Goal: Task Accomplishment & Management: Use online tool/utility

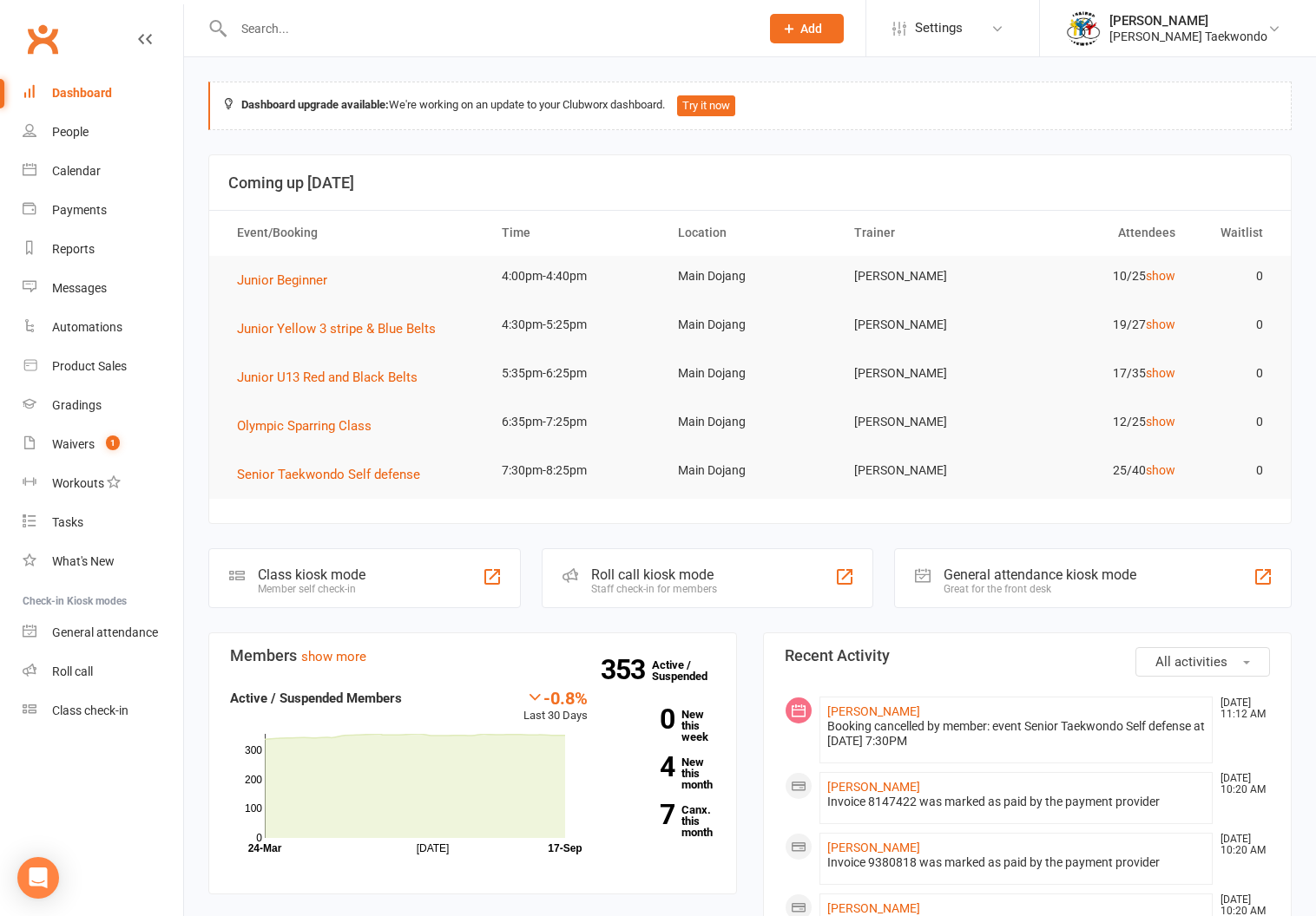
click at [71, 166] on div "Calendar" at bounding box center [75, 171] width 48 height 14
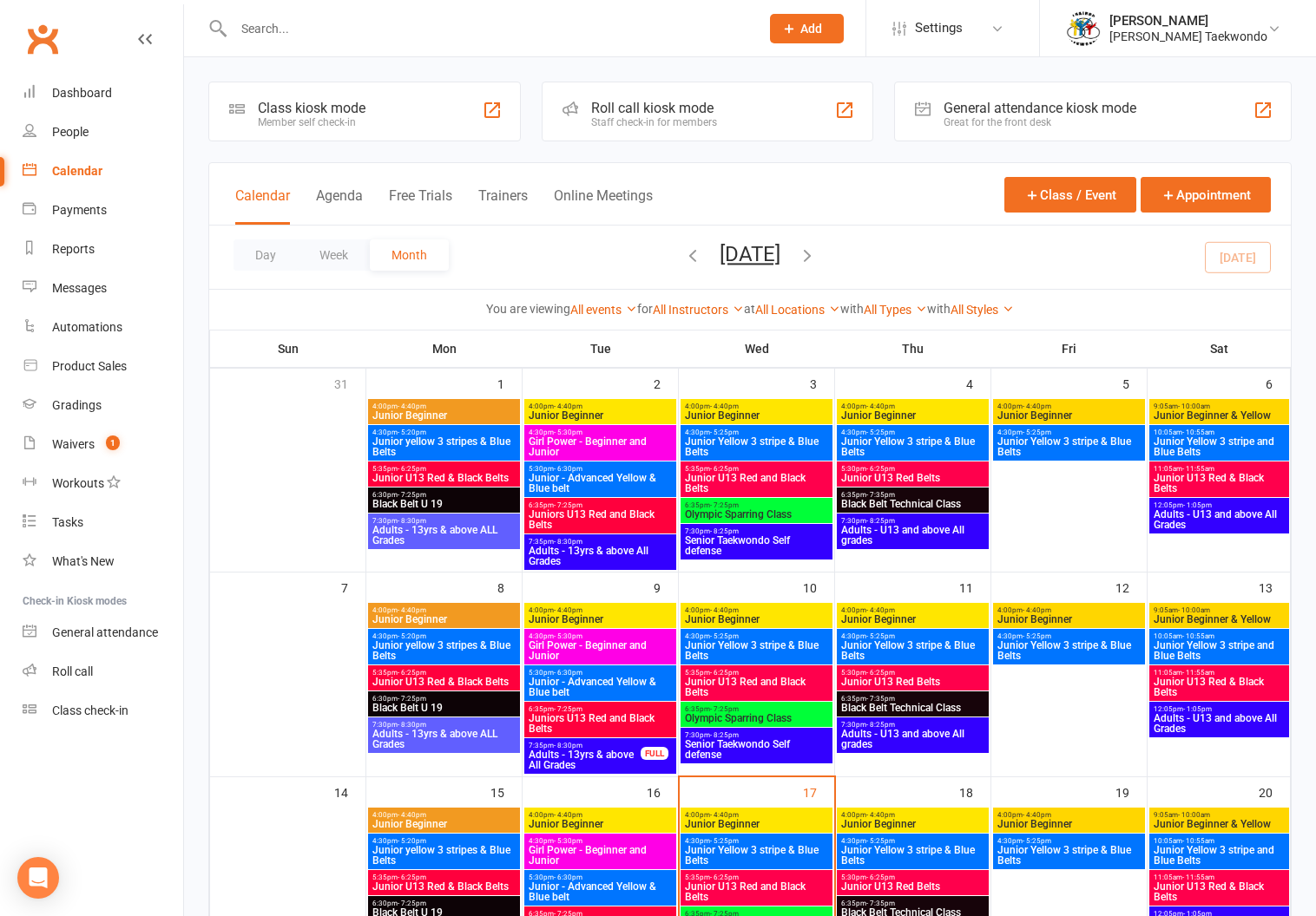
scroll to position [122, 0]
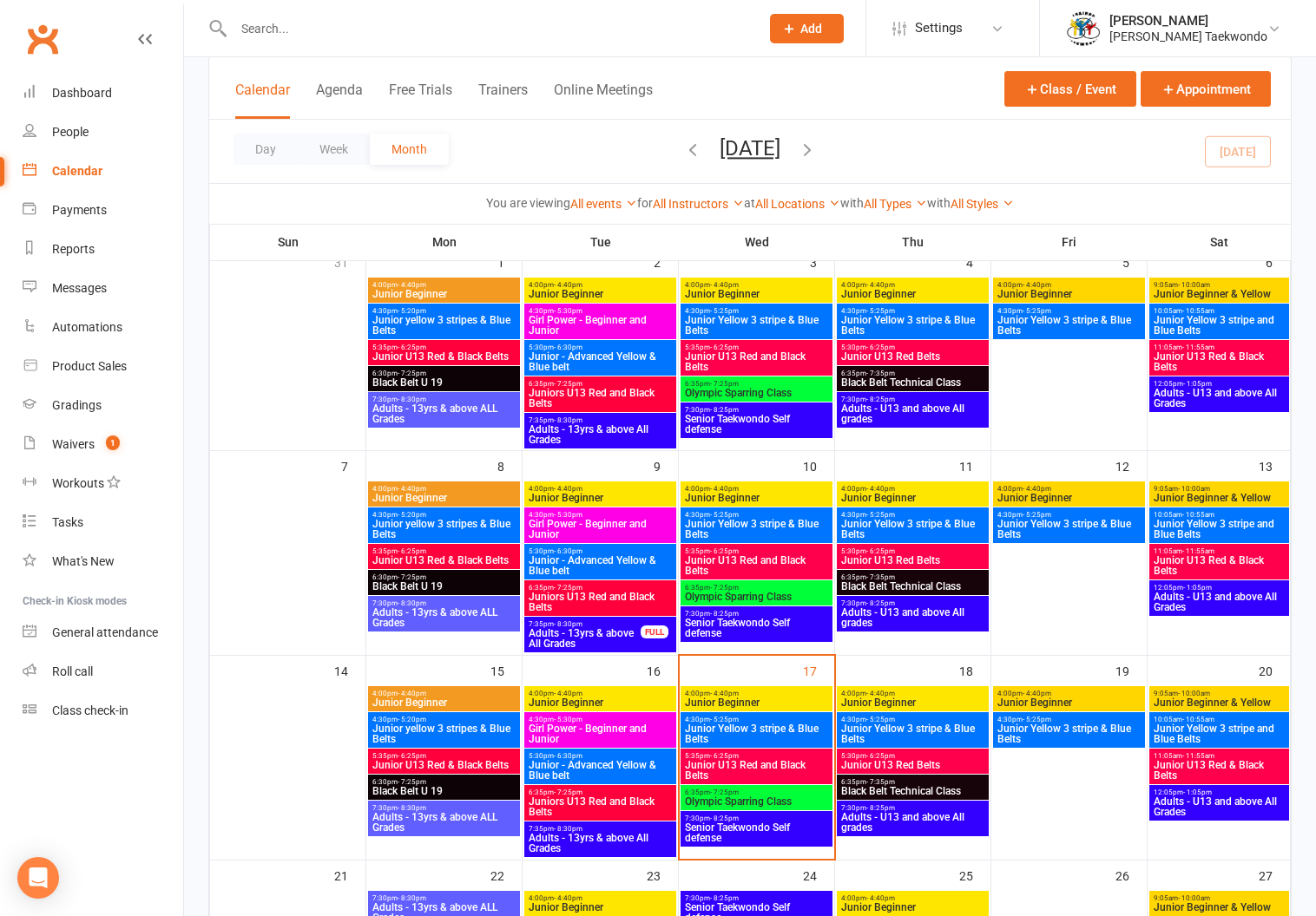
click at [729, 692] on span "- 4:40pm" at bounding box center [724, 693] width 29 height 8
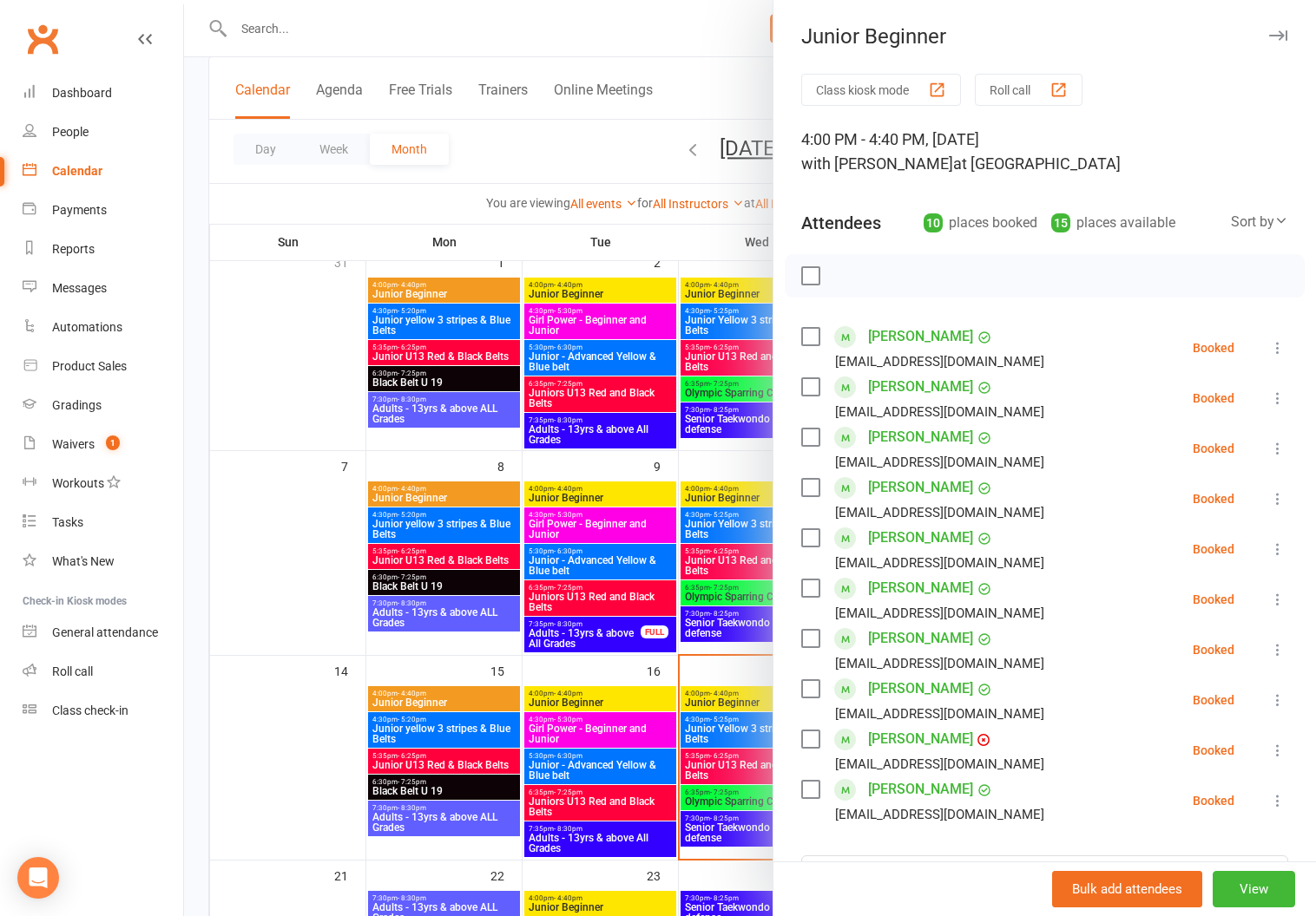
click at [1000, 83] on button "Roll call" at bounding box center [1028, 89] width 108 height 32
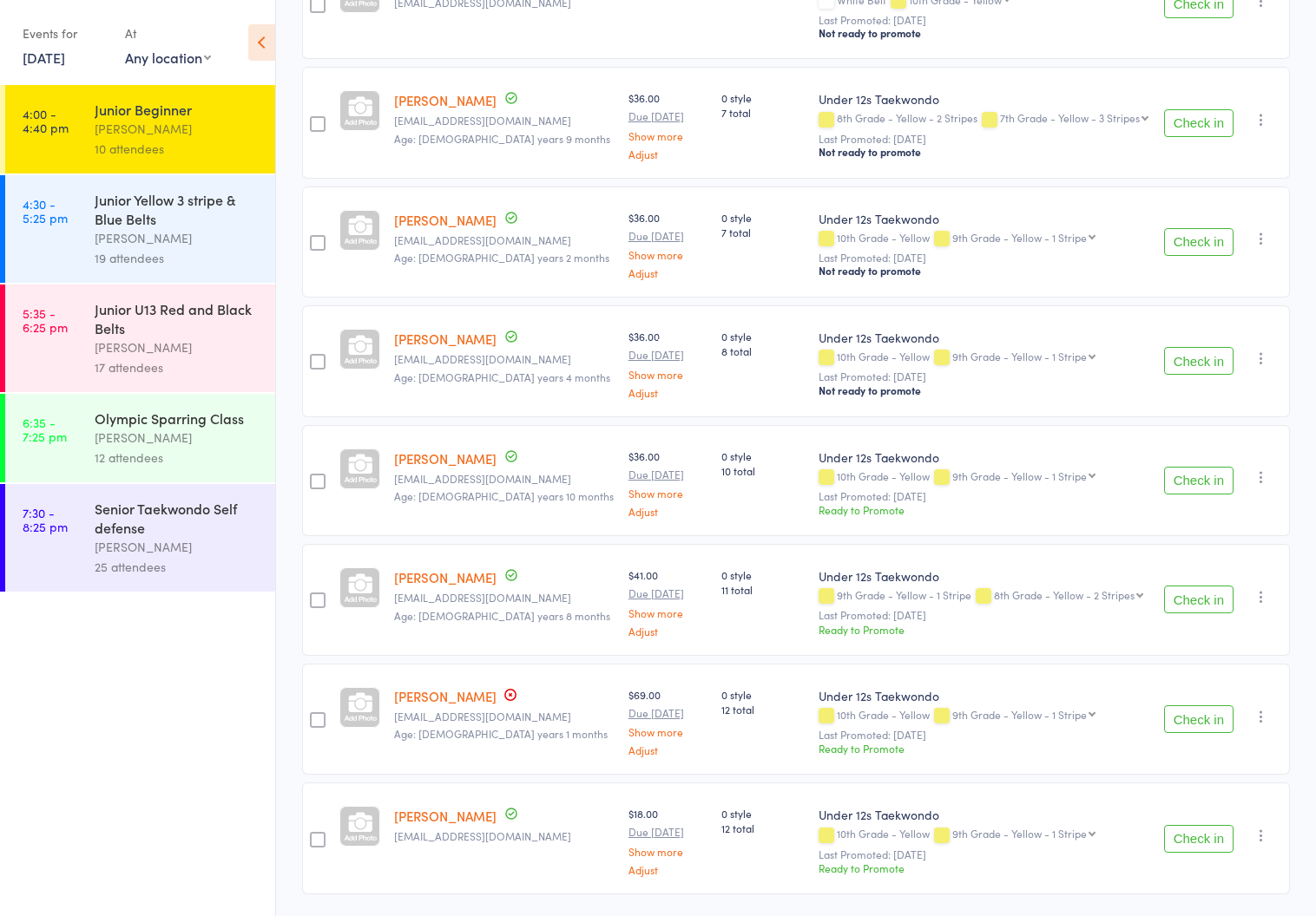
scroll to position [631, 0]
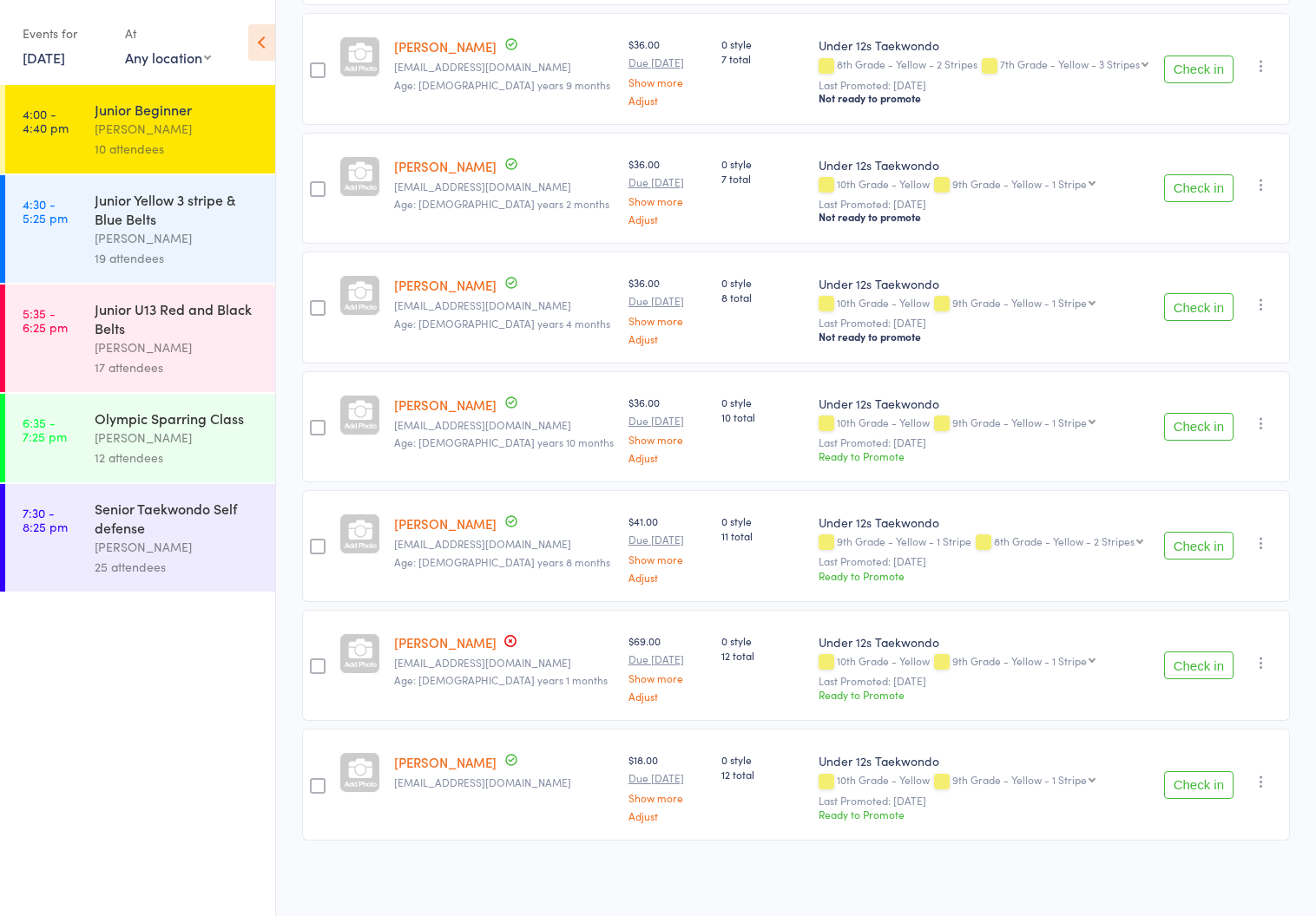
click at [127, 229] on div "[PERSON_NAME]" at bounding box center [177, 238] width 166 height 20
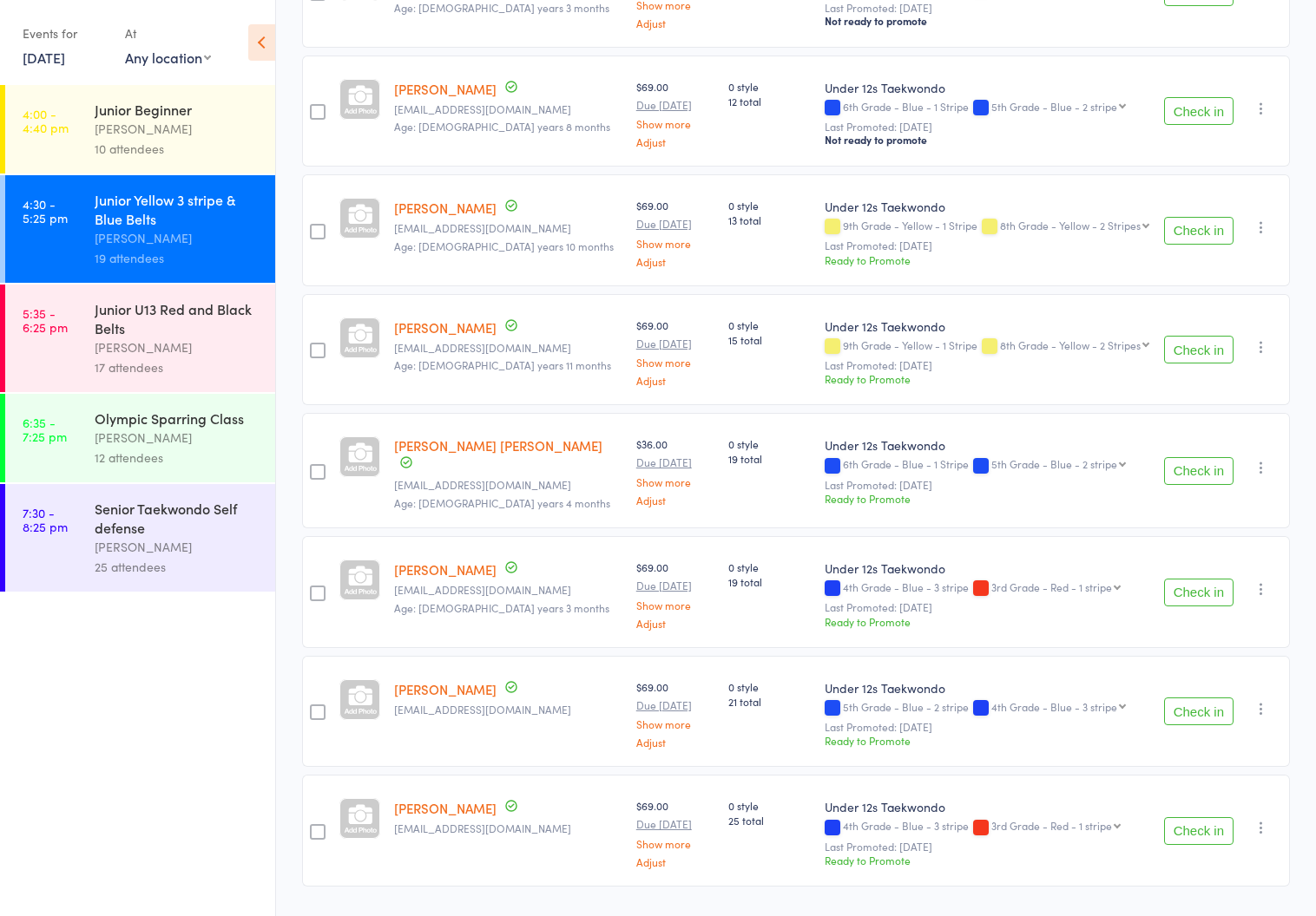
scroll to position [1657, 0]
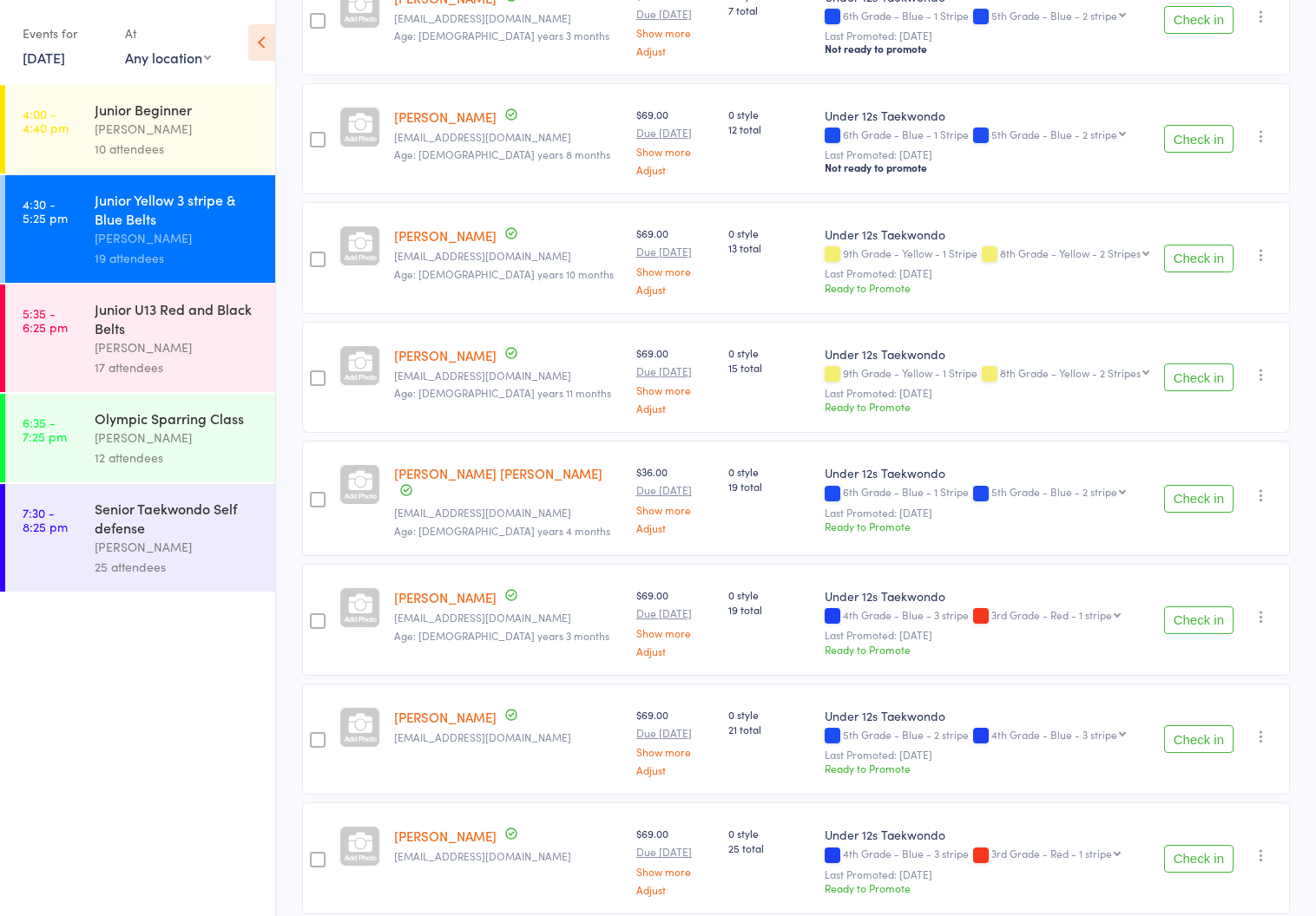
click at [146, 328] on div "Junior U13 Red and Black Belts" at bounding box center [177, 319] width 166 height 39
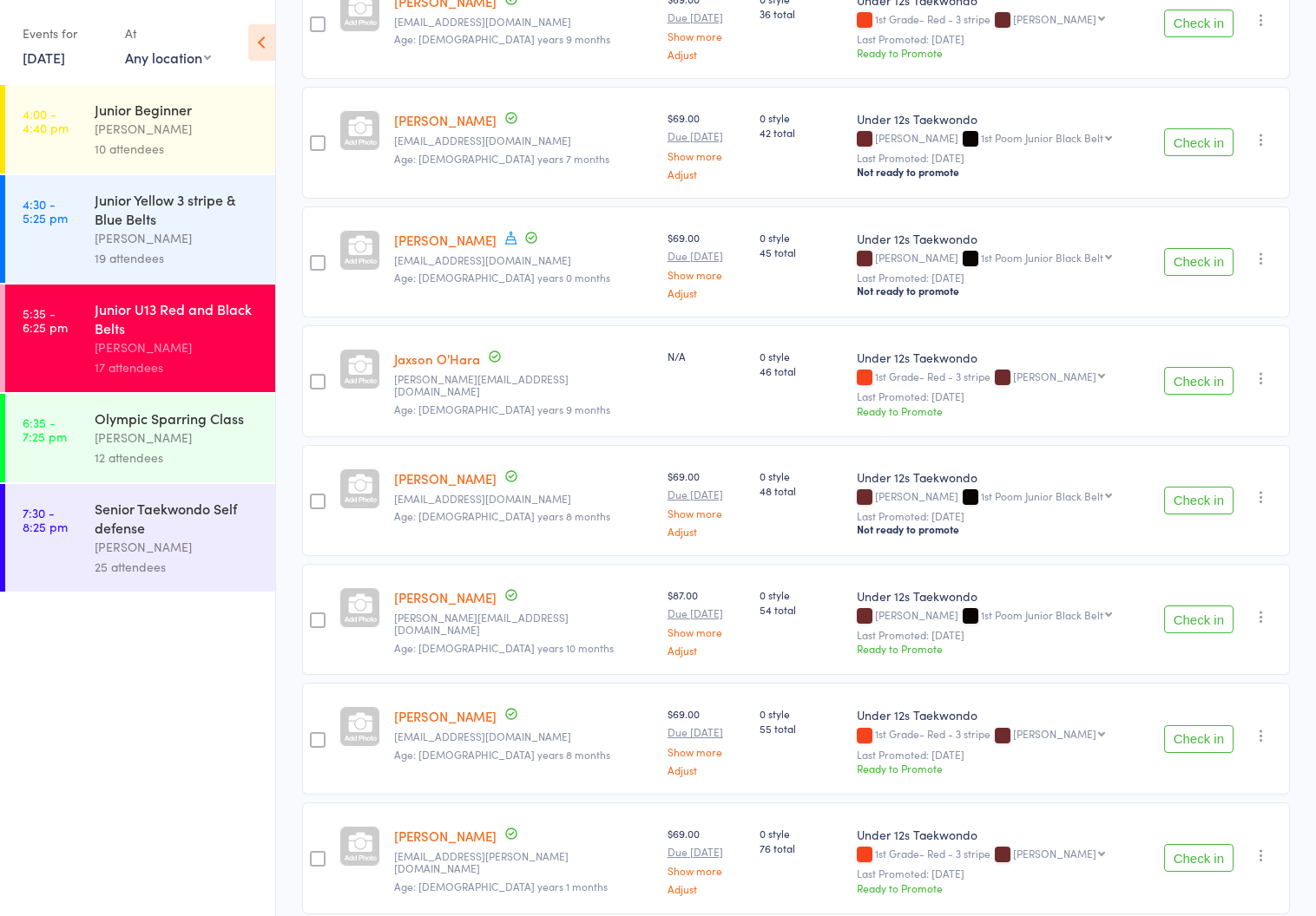
scroll to position [1464, 0]
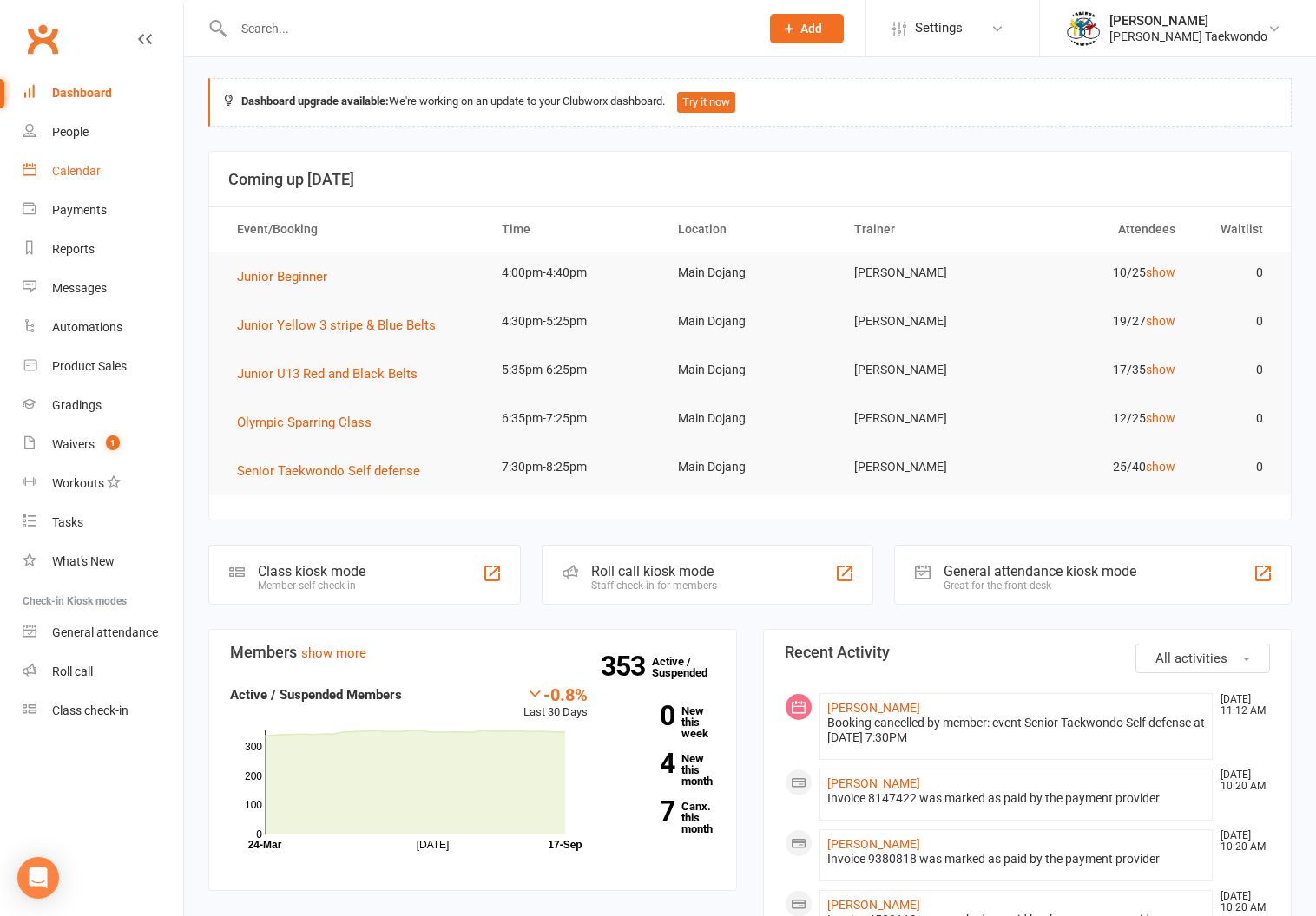
click at [71, 166] on div "Calendar" at bounding box center [75, 171] width 48 height 14
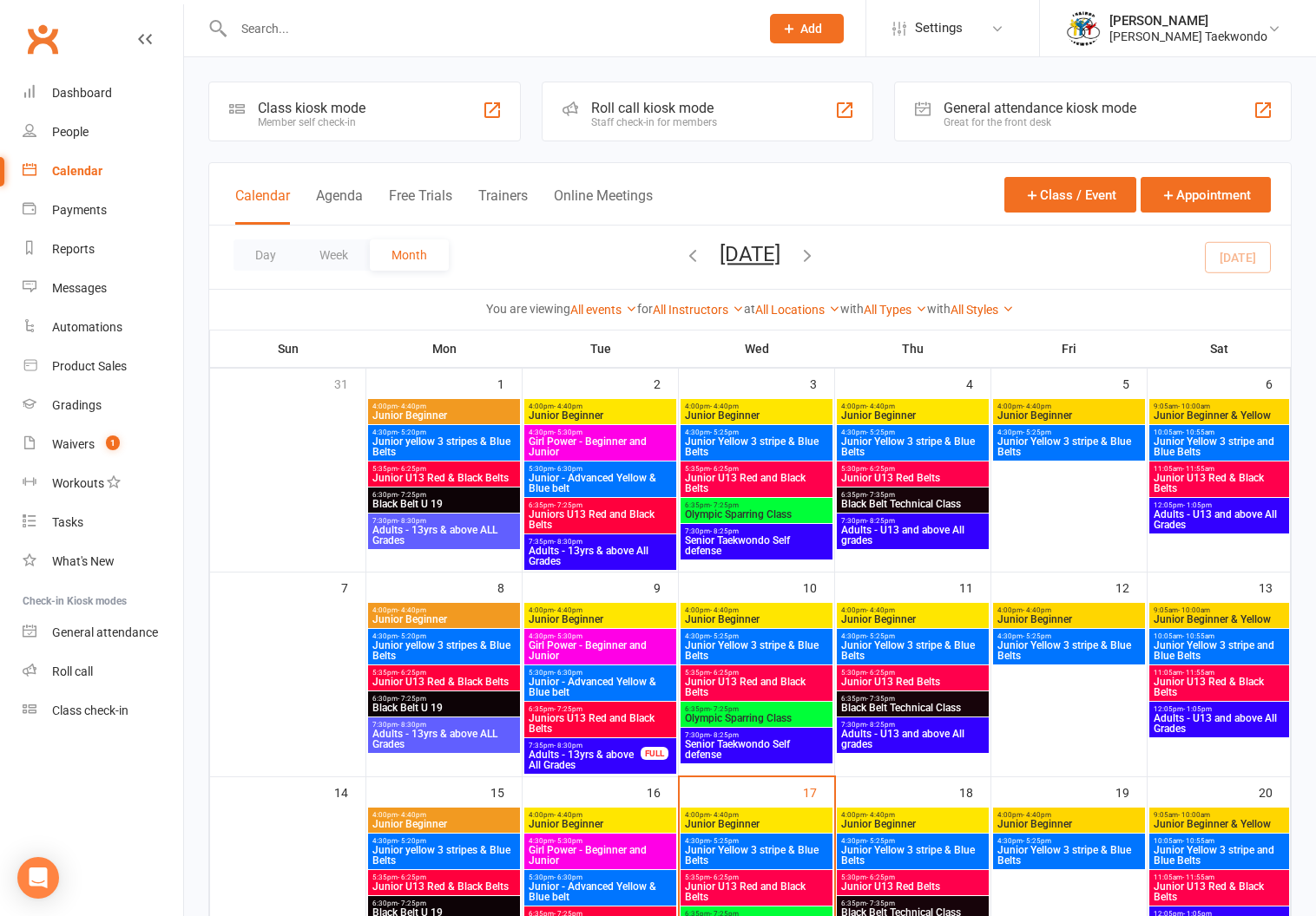
scroll to position [314, 0]
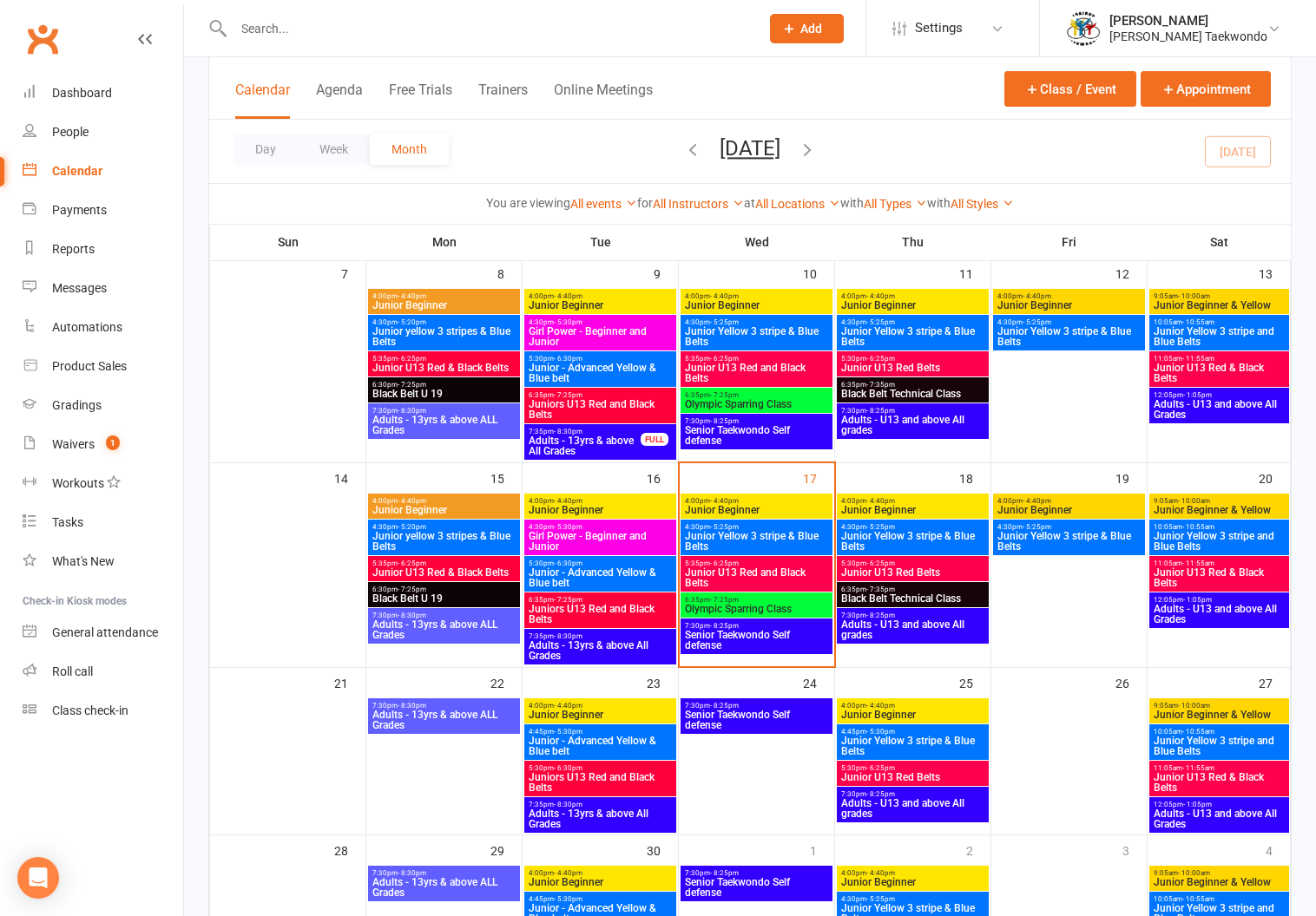
click at [745, 497] on span "4:00pm - 4:40pm" at bounding box center [756, 501] width 145 height 8
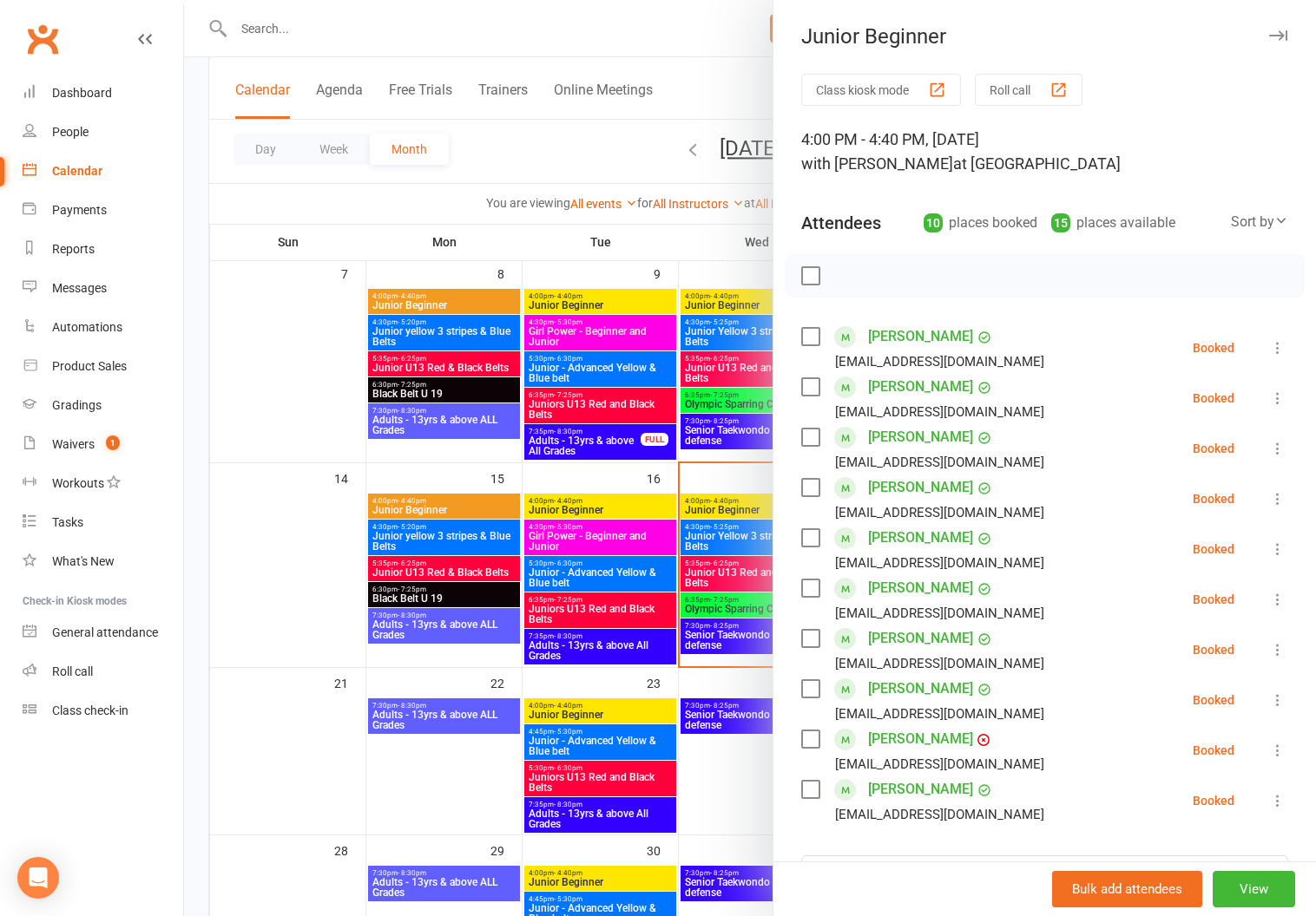
click at [1006, 81] on button "Roll call" at bounding box center [1028, 89] width 108 height 32
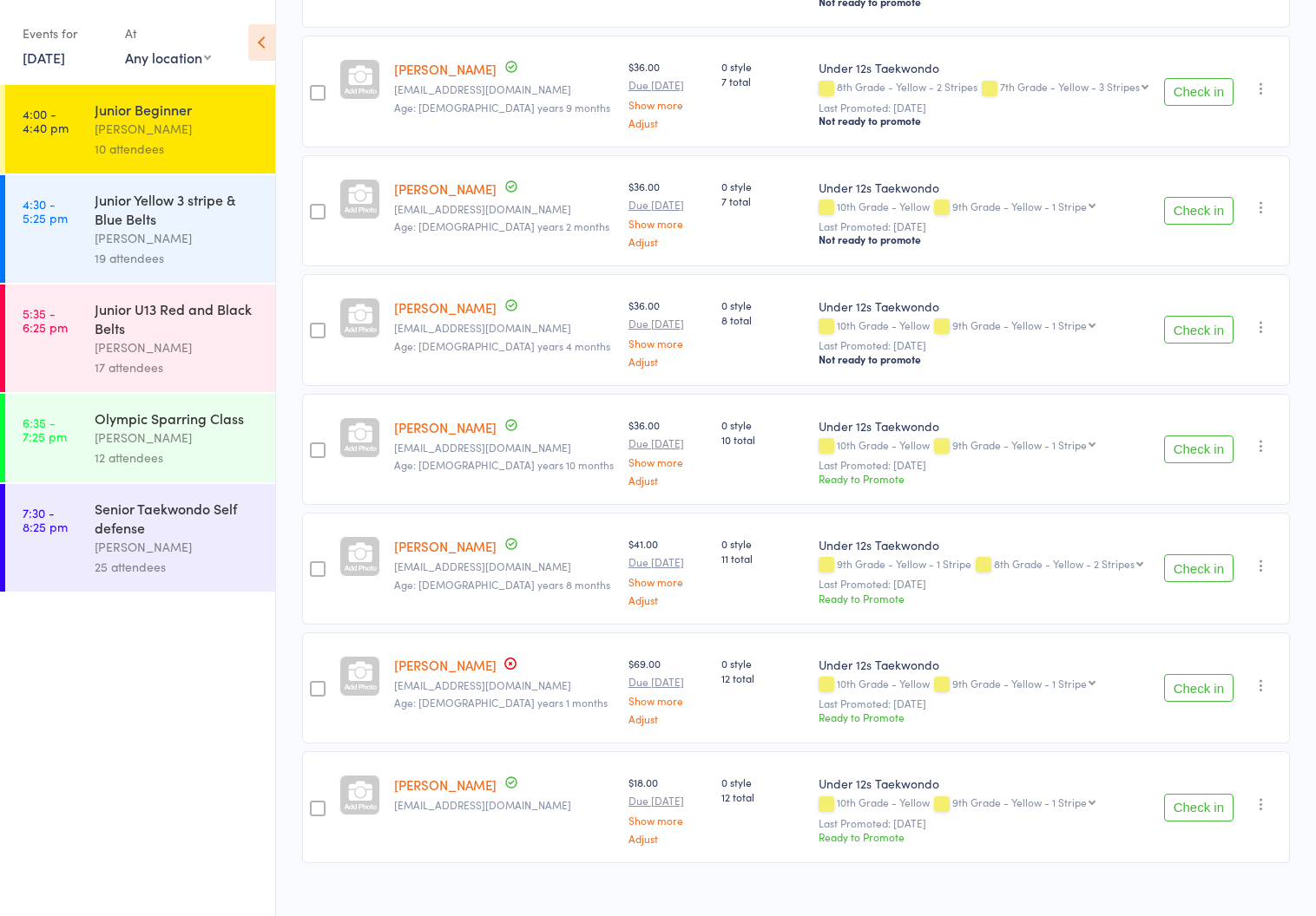
scroll to position [578, 0]
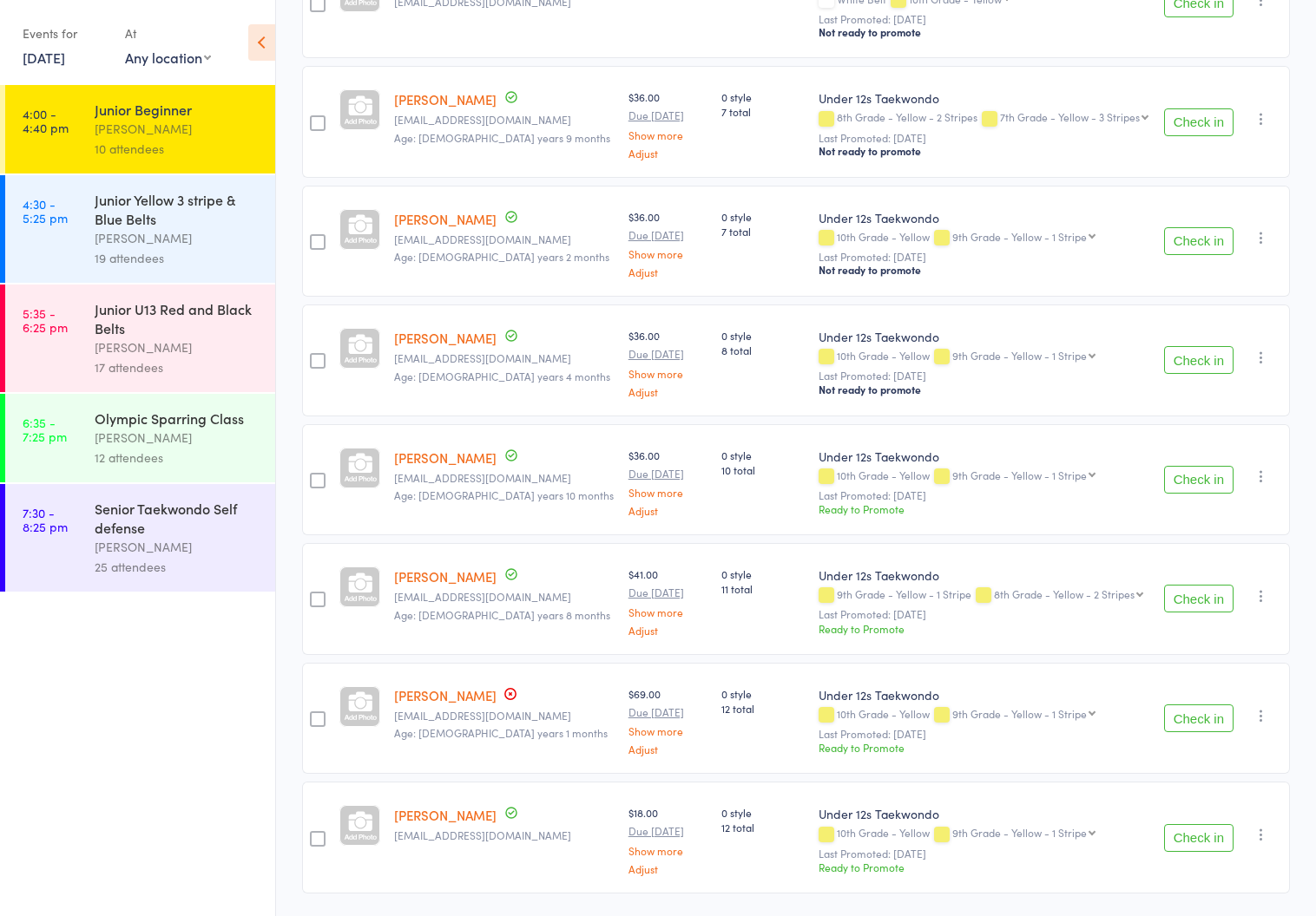
click at [133, 216] on div "Junior Yellow 3 stripe & Blue Belts" at bounding box center [177, 209] width 166 height 39
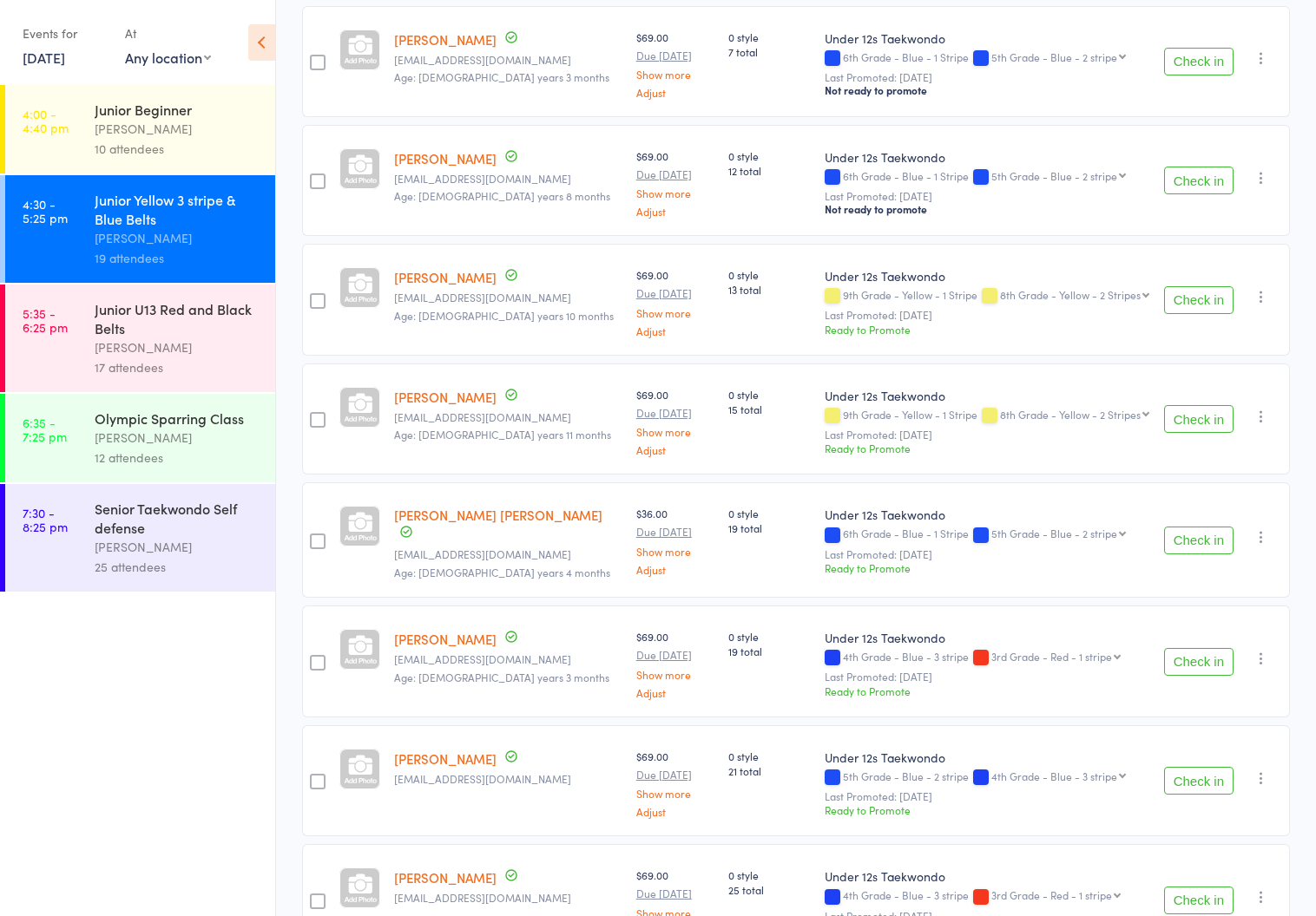
scroll to position [1702, 0]
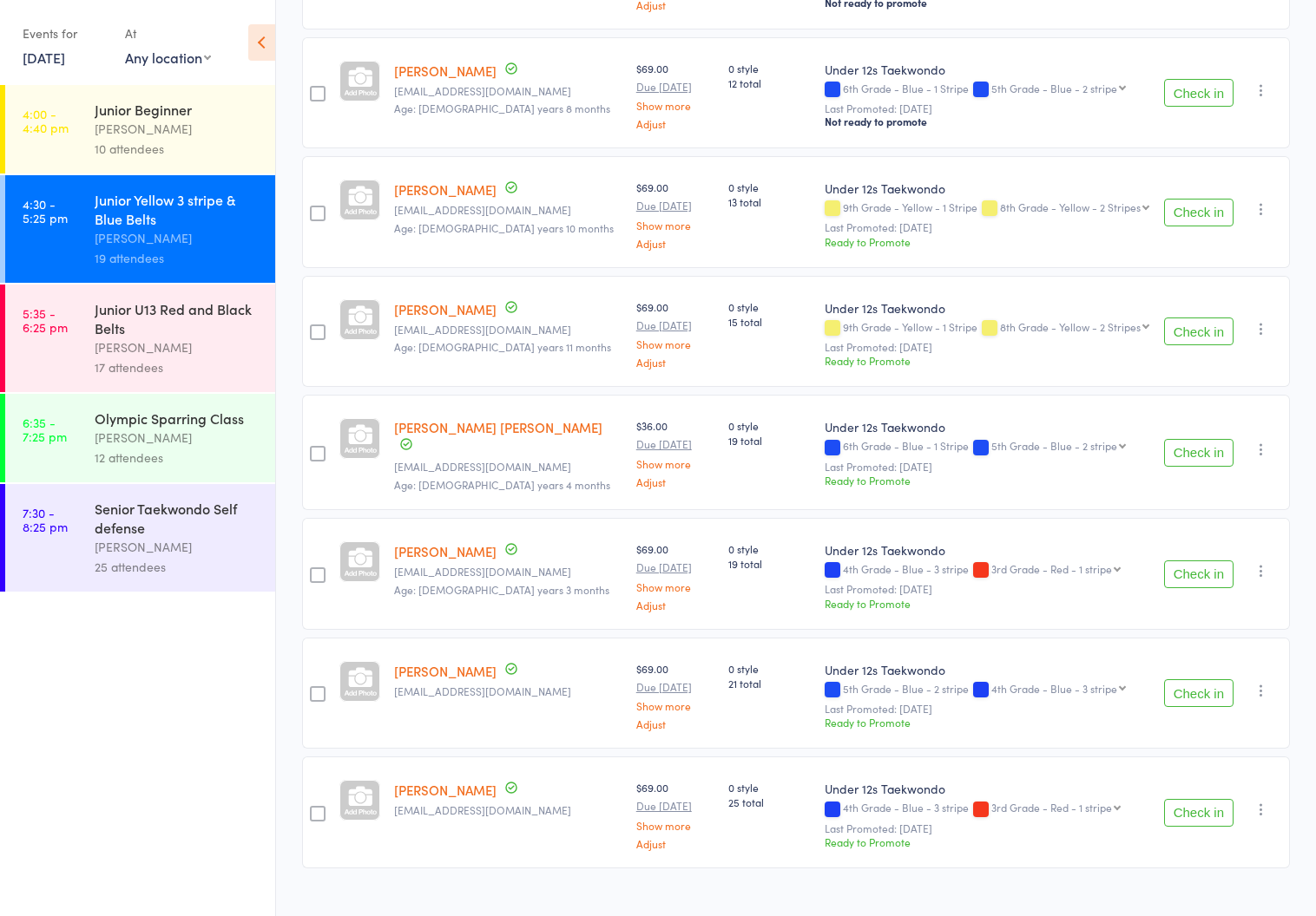
click at [106, 336] on div "Junior U13 Red and Black Belts" at bounding box center [177, 319] width 166 height 39
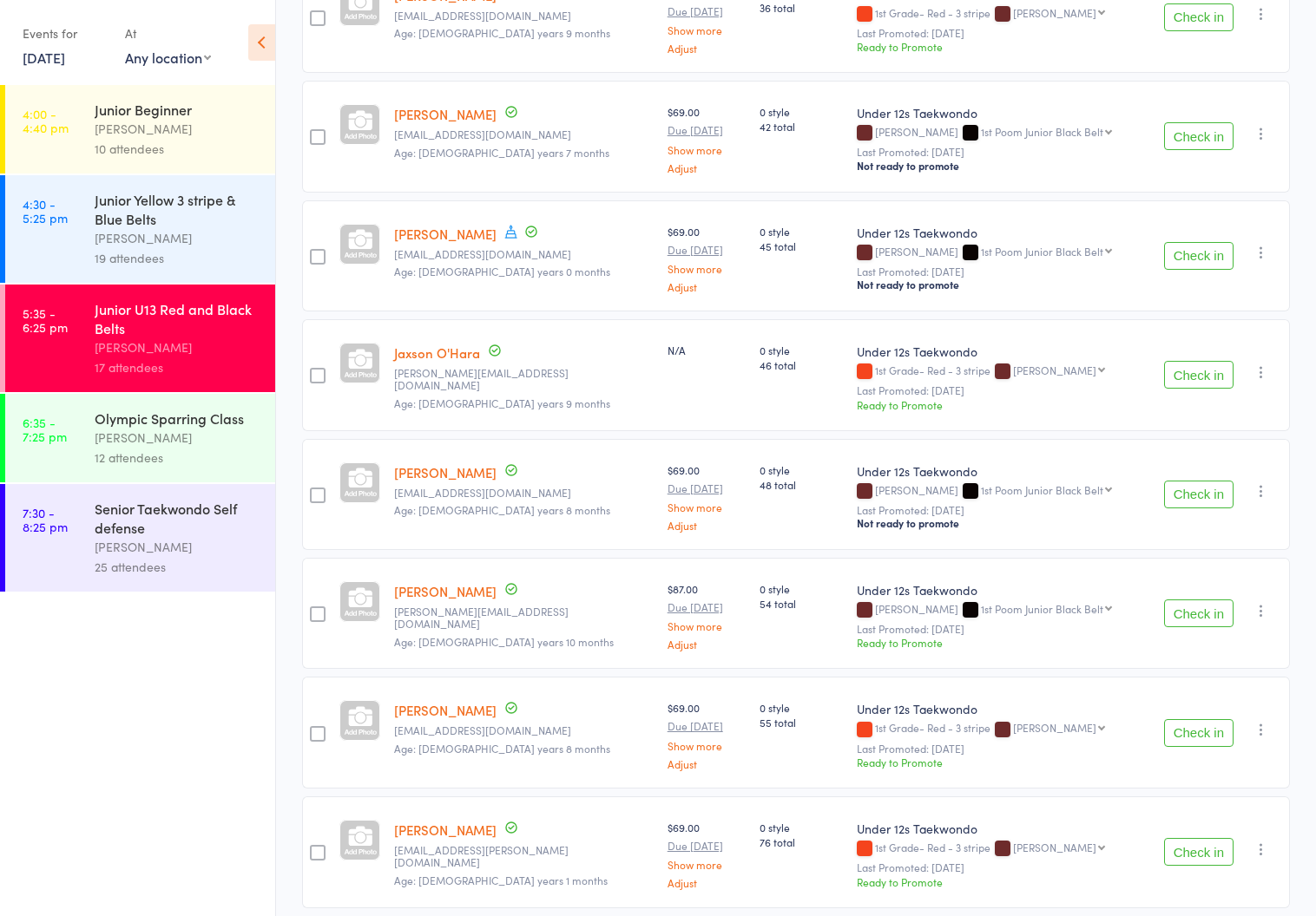
scroll to position [1464, 0]
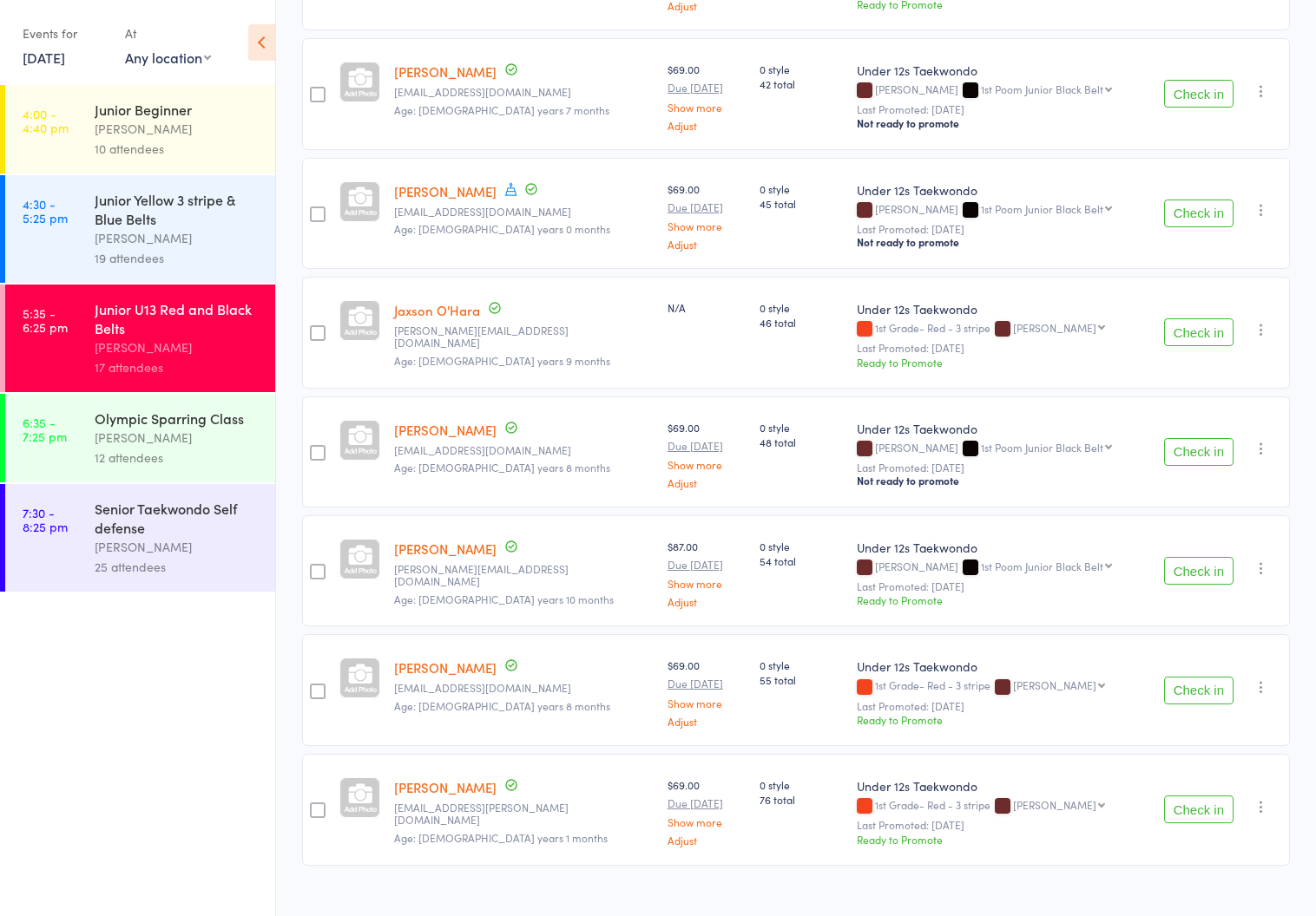
click at [129, 443] on div "[PERSON_NAME]" at bounding box center [177, 437] width 166 height 20
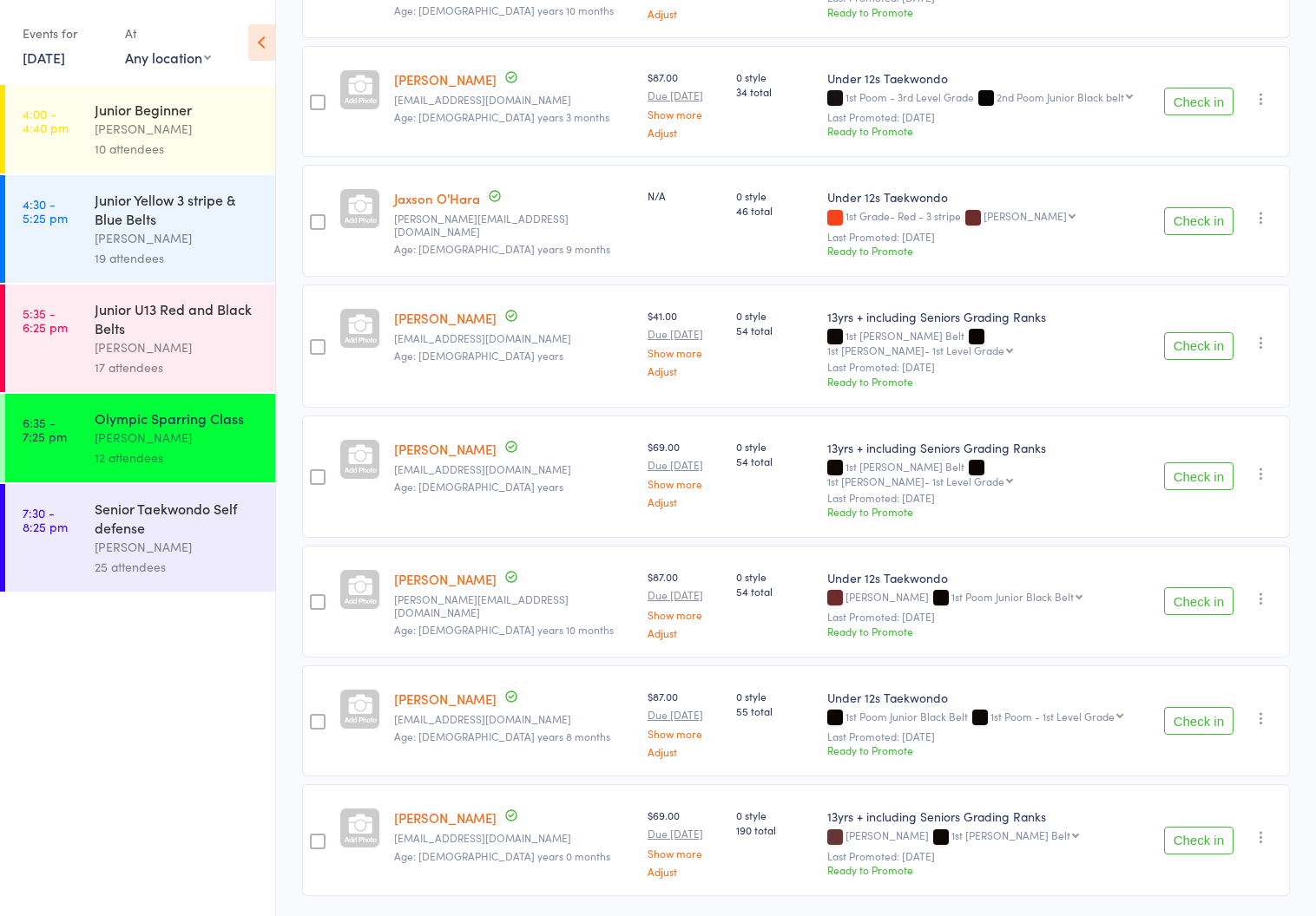
scroll to position [869, 0]
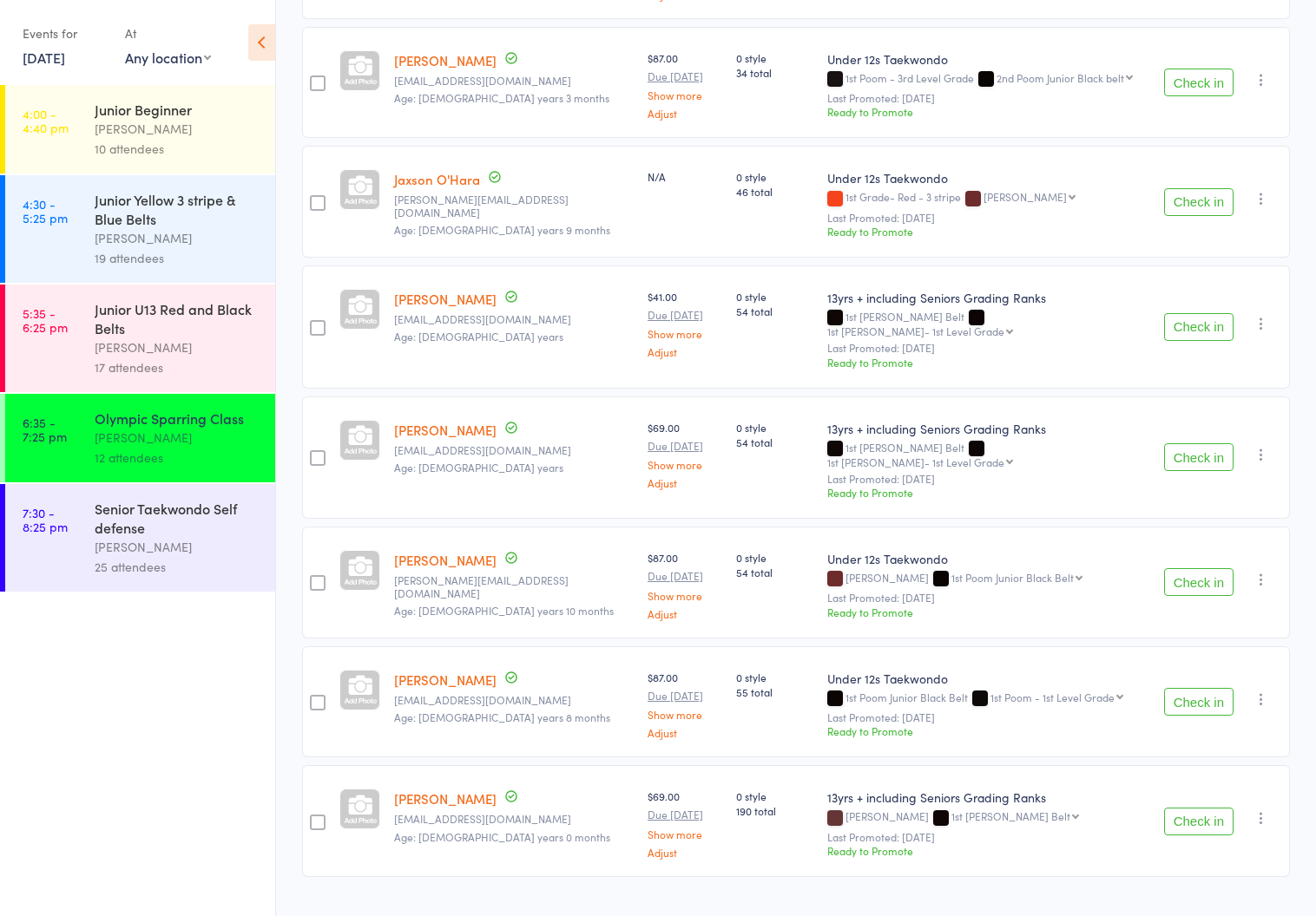
click at [138, 546] on div "[PERSON_NAME]" at bounding box center [177, 547] width 166 height 20
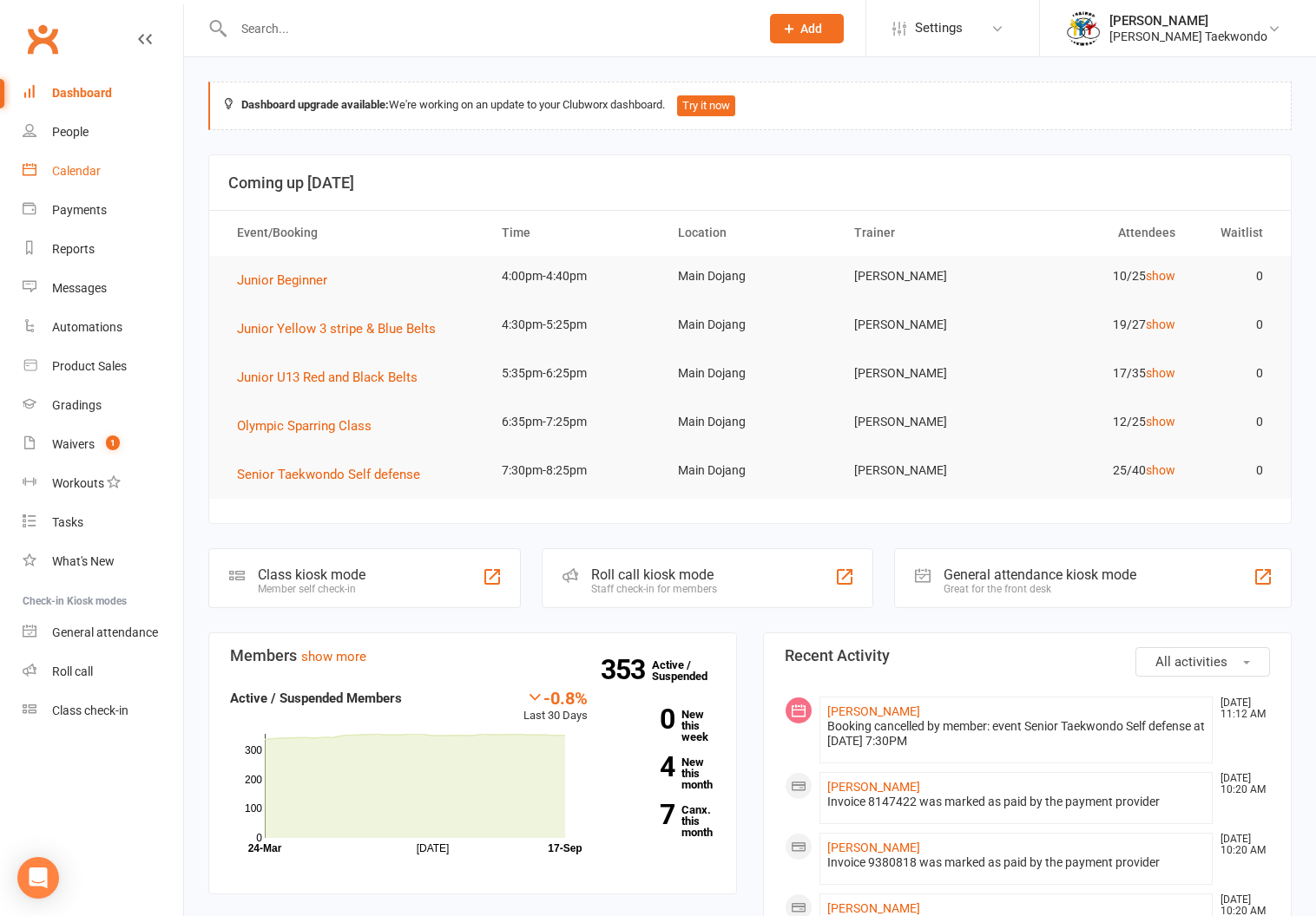
click at [78, 165] on div "Calendar" at bounding box center [75, 171] width 48 height 14
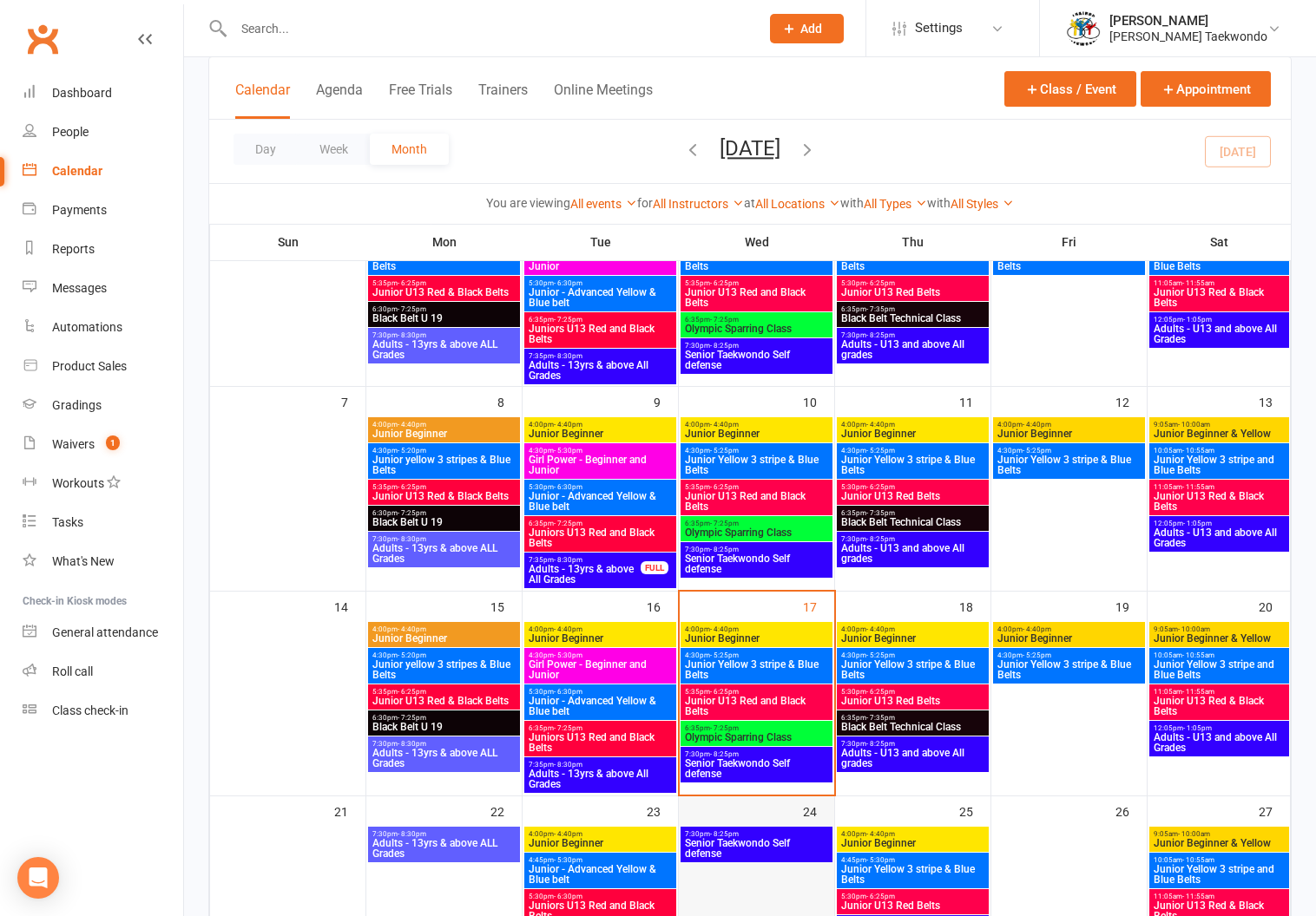
scroll to position [301, 0]
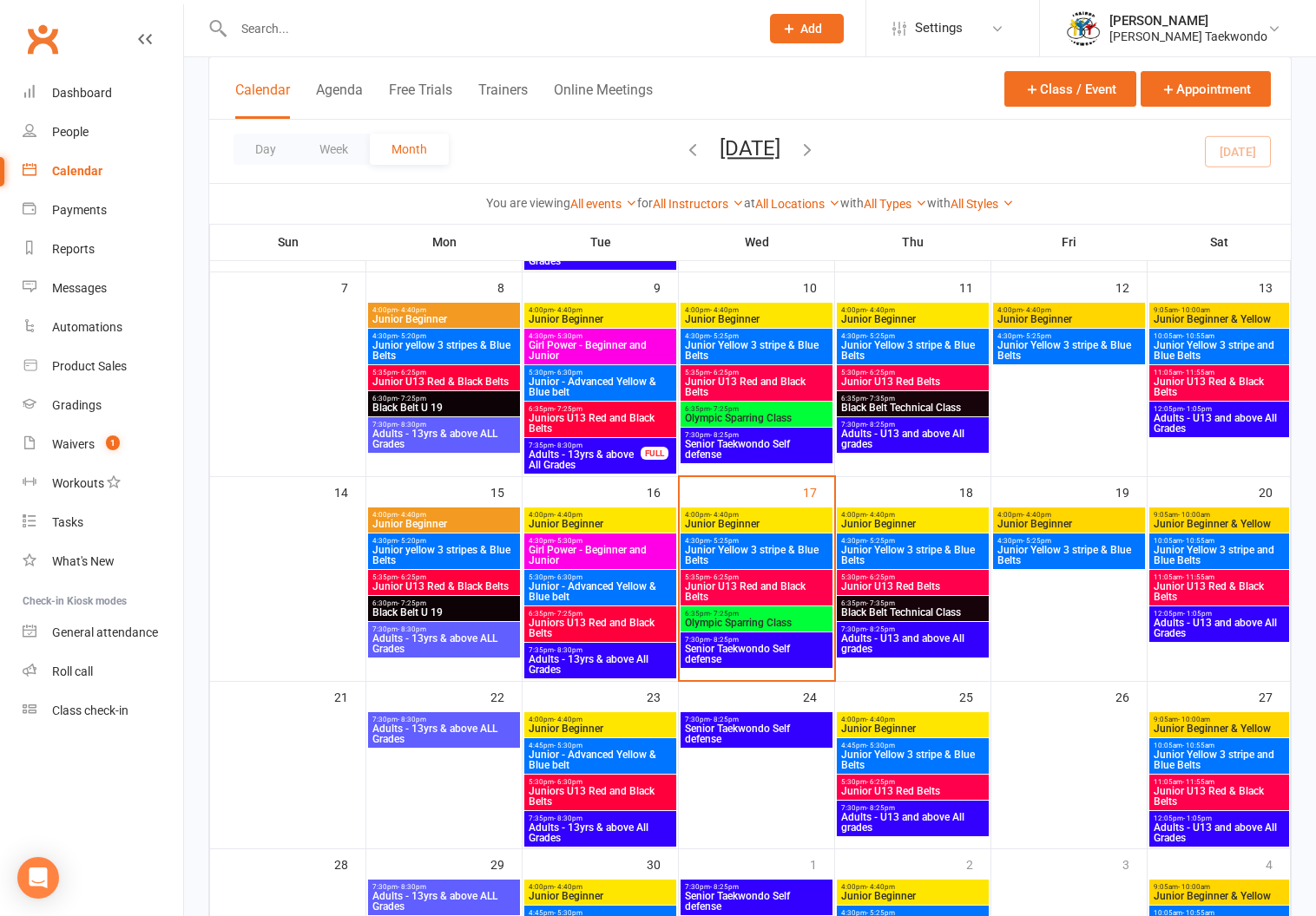
click at [726, 644] on span "Senior Taekwondo Self defense" at bounding box center [756, 655] width 145 height 21
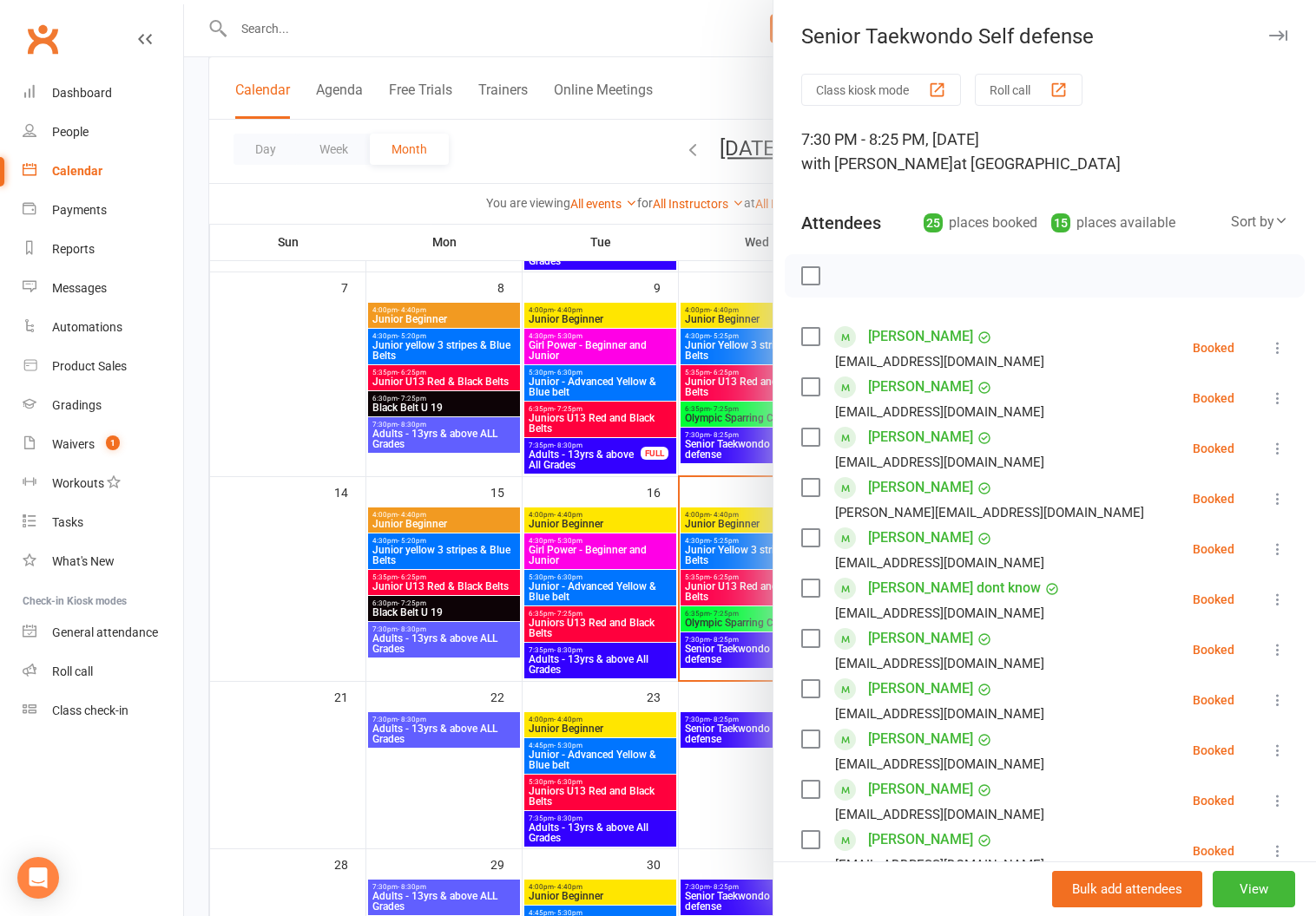
scroll to position [0, 0]
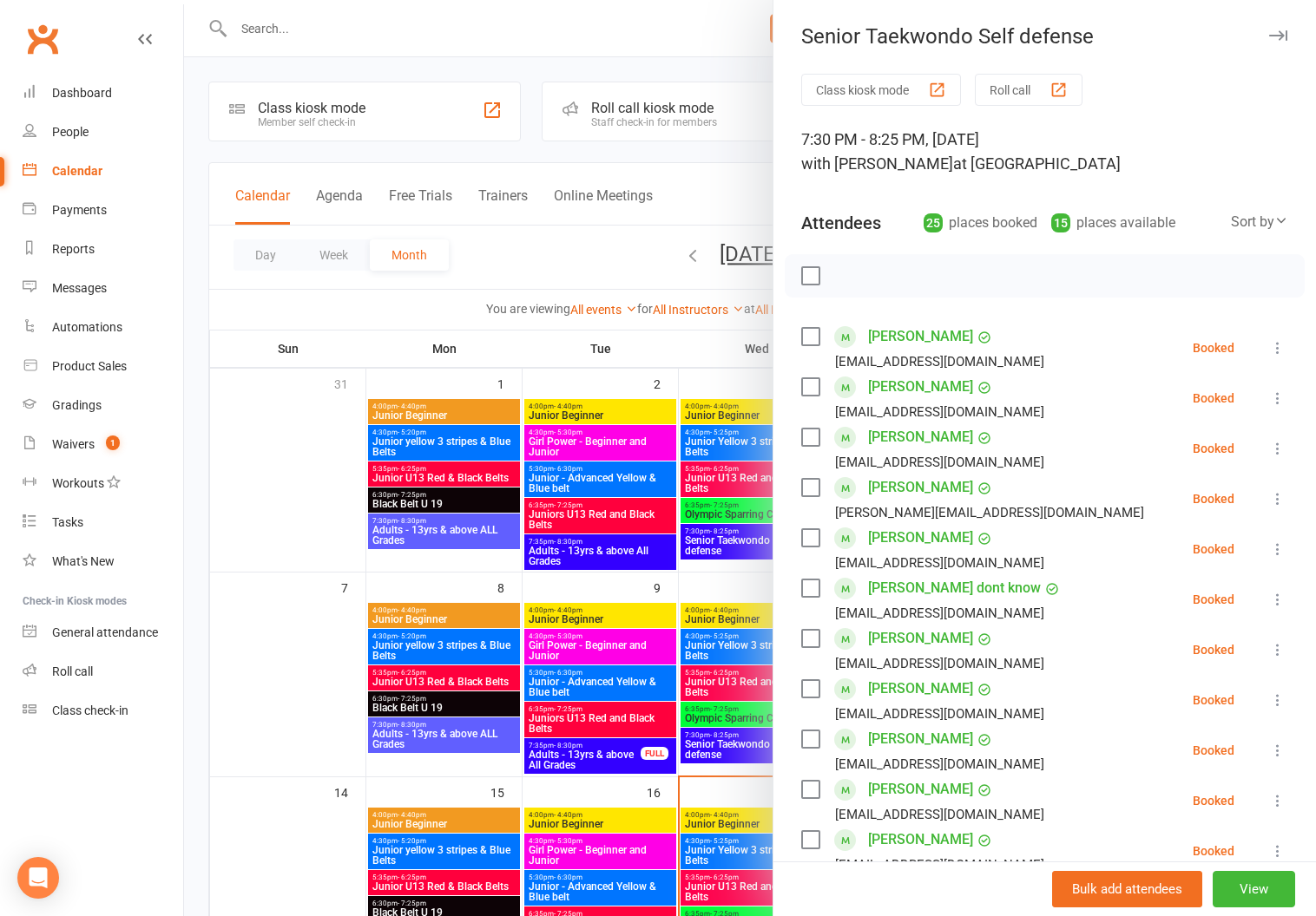
click at [1267, 27] on button "button" at bounding box center [1277, 36] width 21 height 21
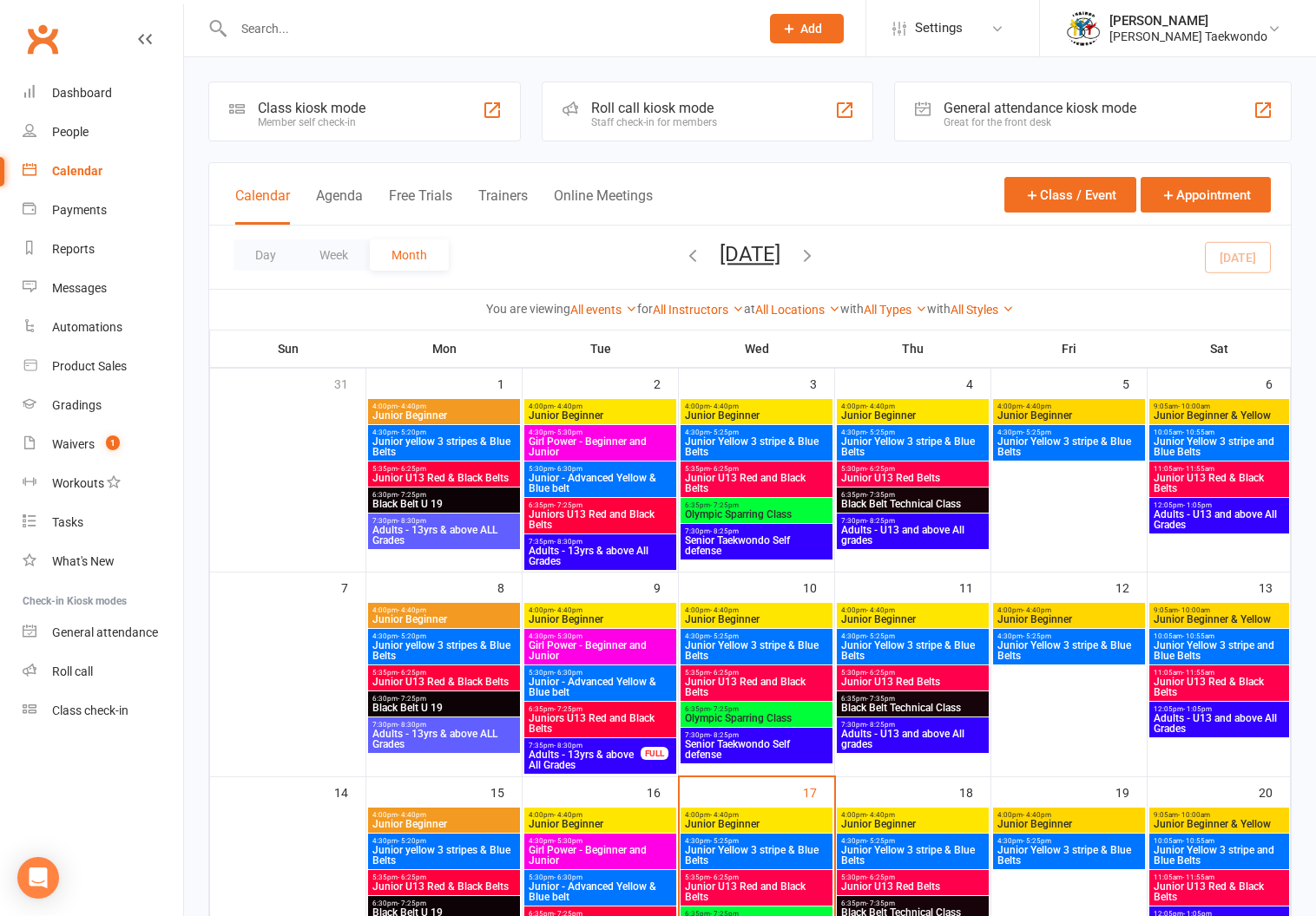
scroll to position [128, 0]
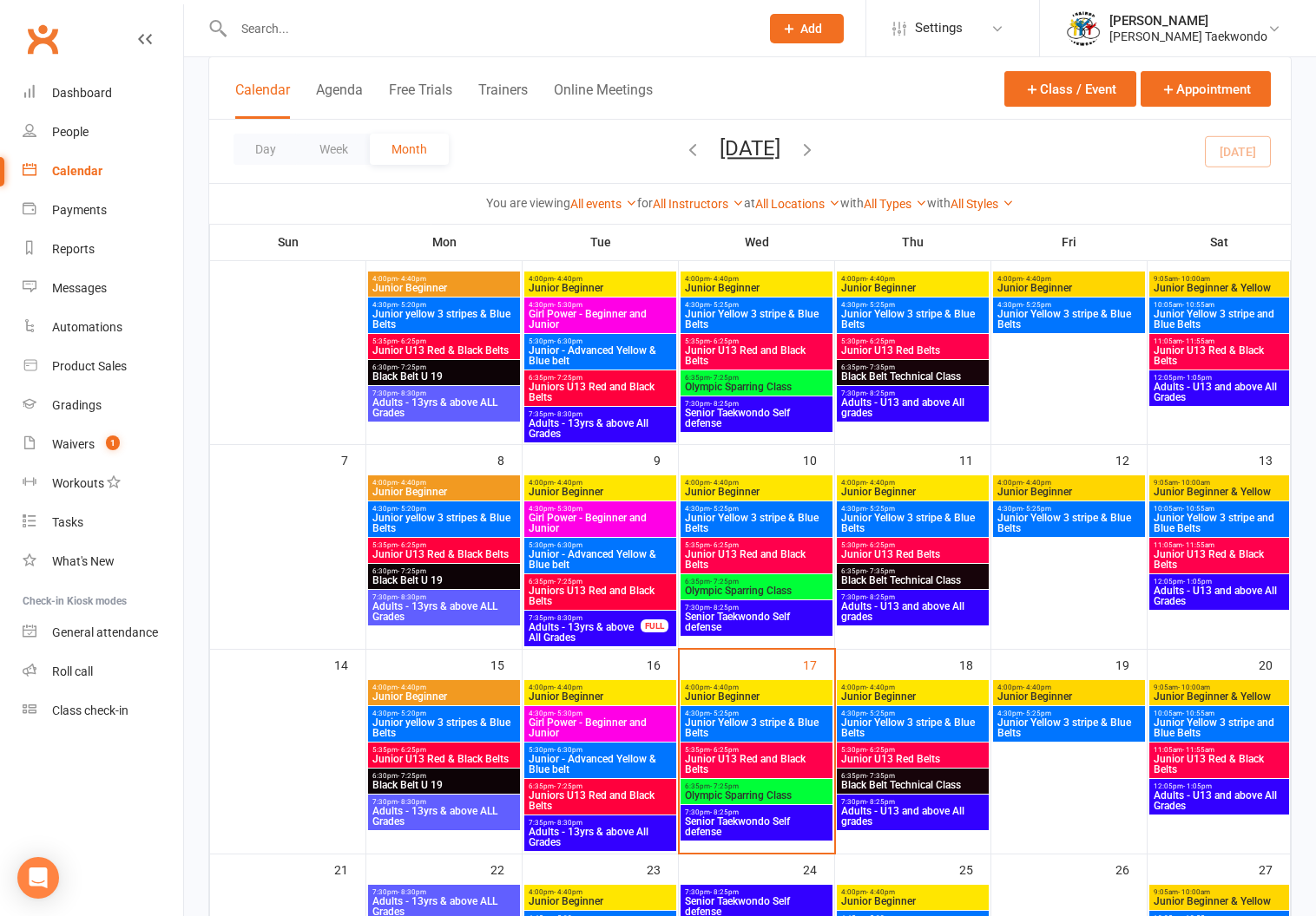
click at [1184, 718] on span "Junior Yellow 3 stripe and Blue Belts" at bounding box center [1219, 728] width 132 height 21
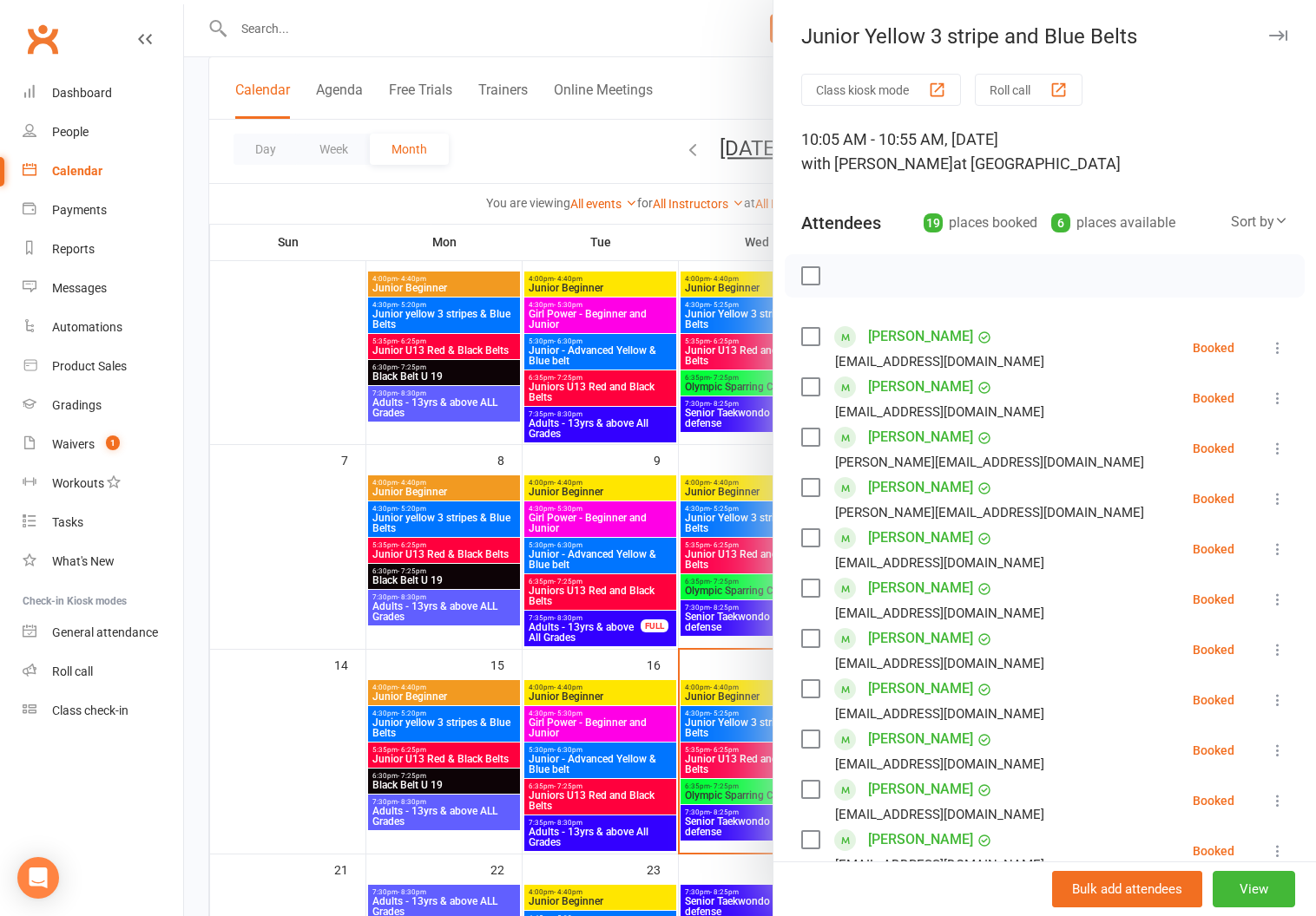
click at [1000, 83] on button "Roll call" at bounding box center [1028, 89] width 108 height 32
